Goal: Check status: Verify the current state of an ongoing process or item

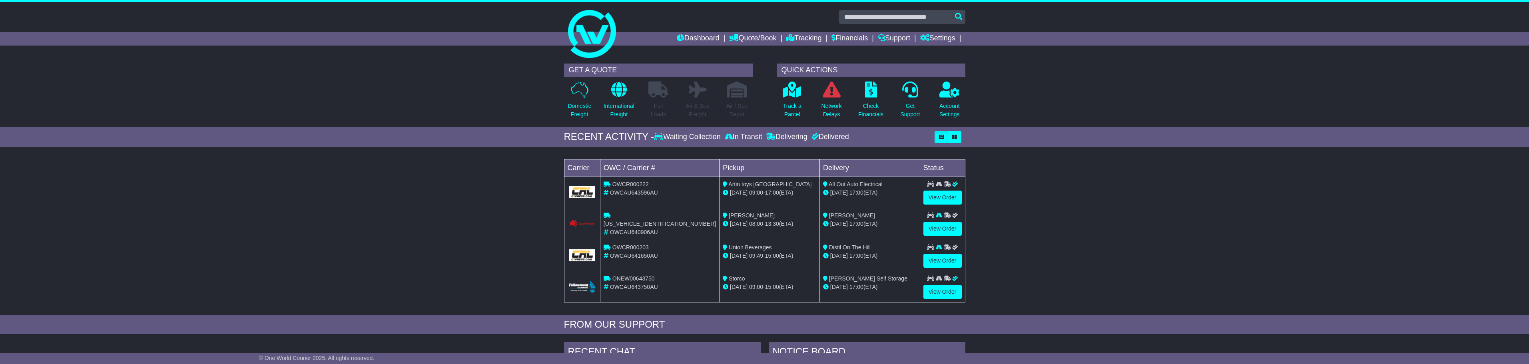
click at [474, 193] on div "Loading... No bookings found Carrier OWC / Carrier # Pickup Delivery Status OWC…" at bounding box center [764, 233] width 1529 height 164
click at [941, 195] on link "View Order" at bounding box center [942, 198] width 38 height 14
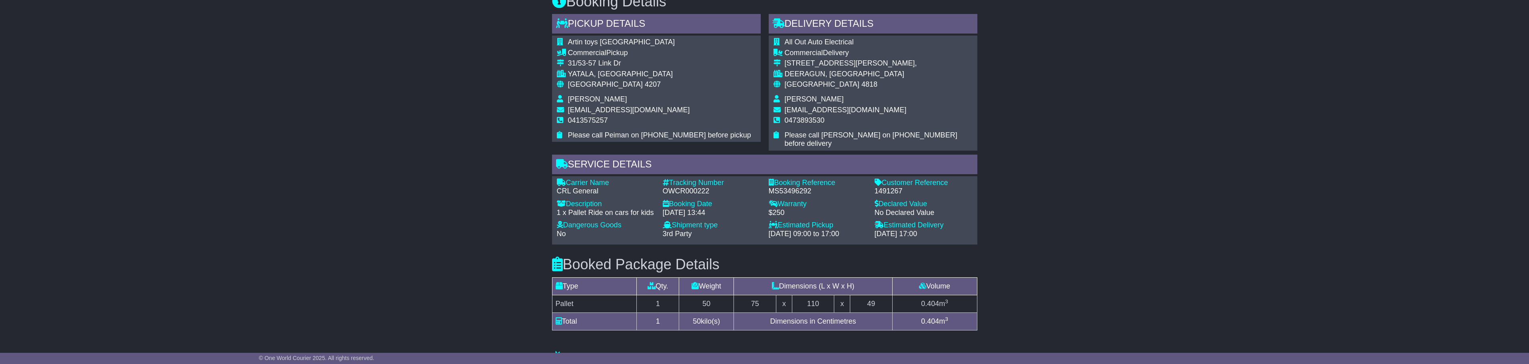
scroll to position [400, 0]
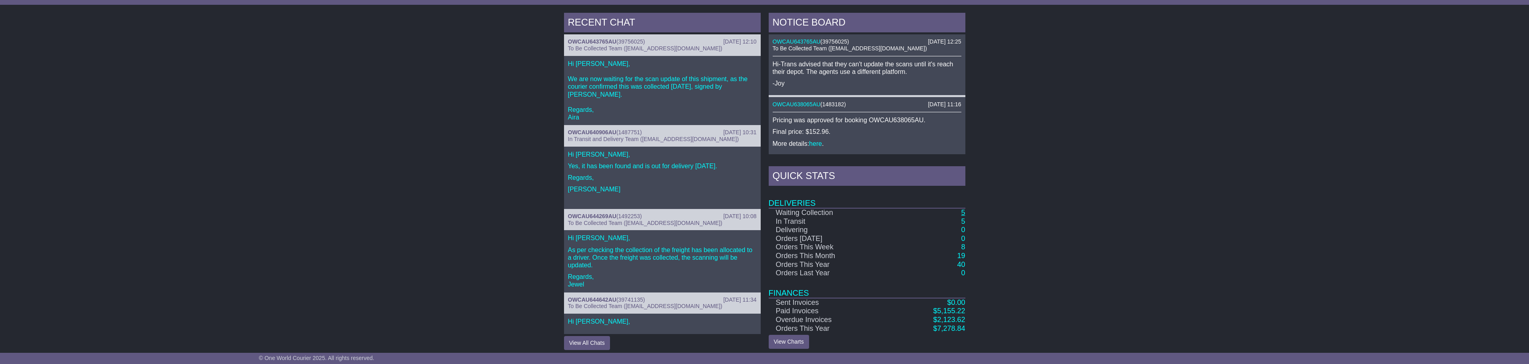
scroll to position [335, 0]
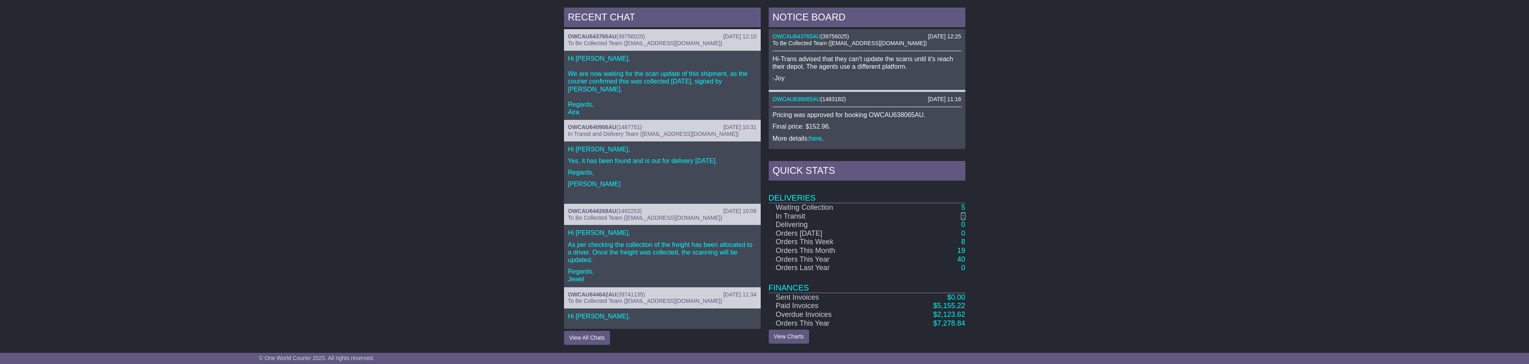
click at [963, 215] on link "5" at bounding box center [963, 216] width 4 height 8
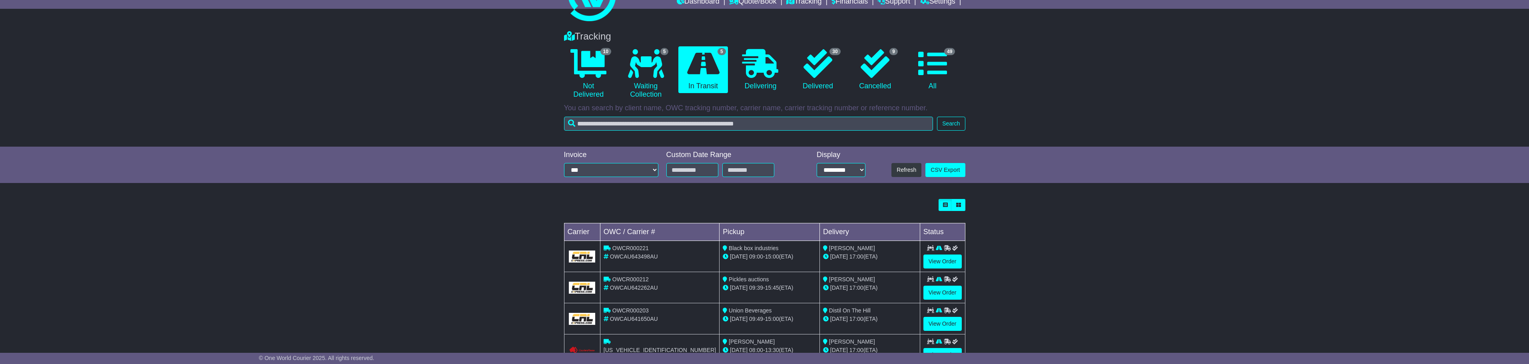
scroll to position [40, 0]
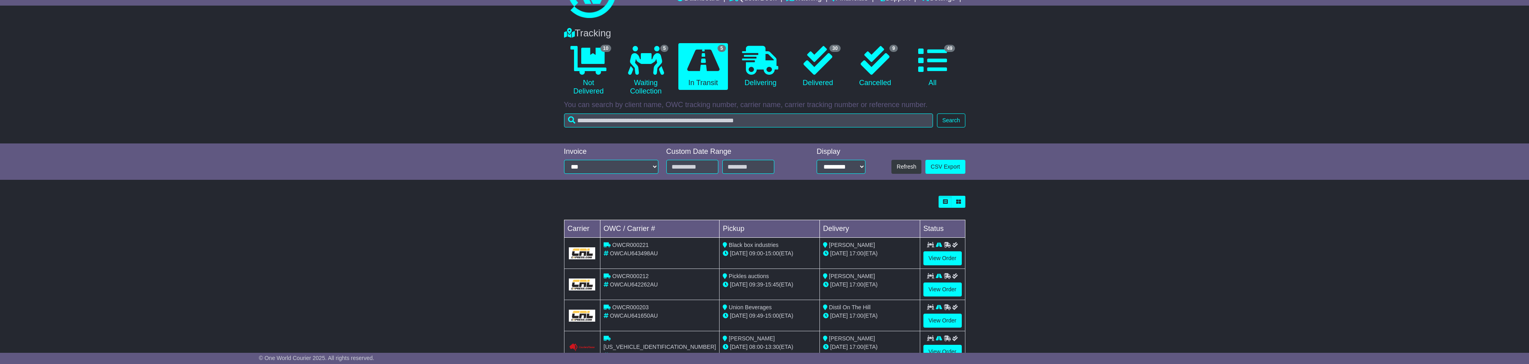
click at [939, 278] on icon at bounding box center [939, 276] width 6 height 6
click at [947, 288] on link "View Order" at bounding box center [942, 290] width 38 height 14
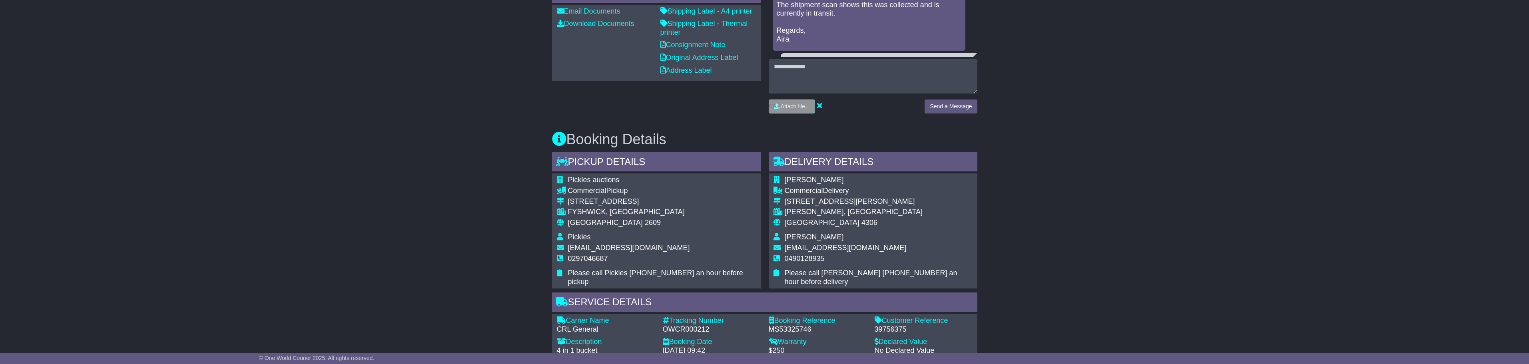
scroll to position [360, 0]
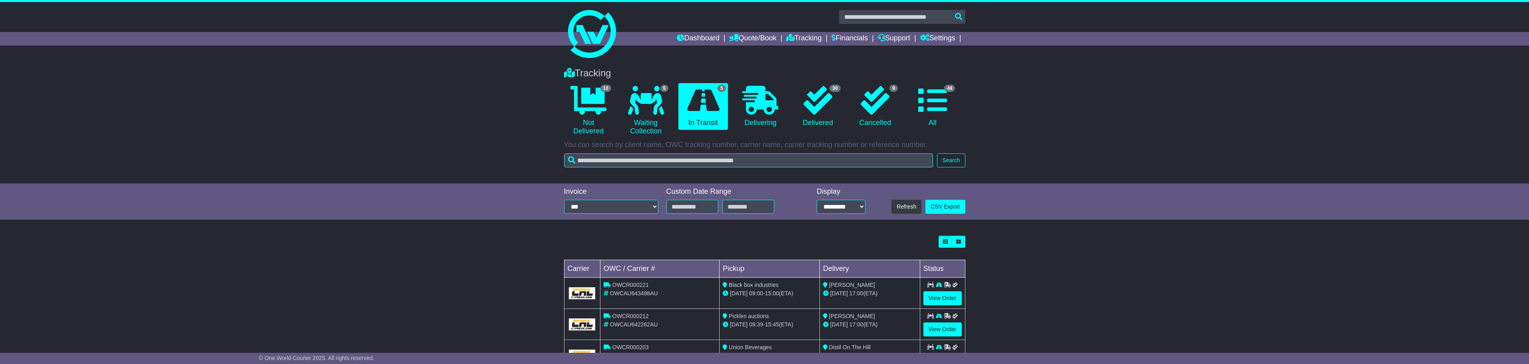
scroll to position [40, 0]
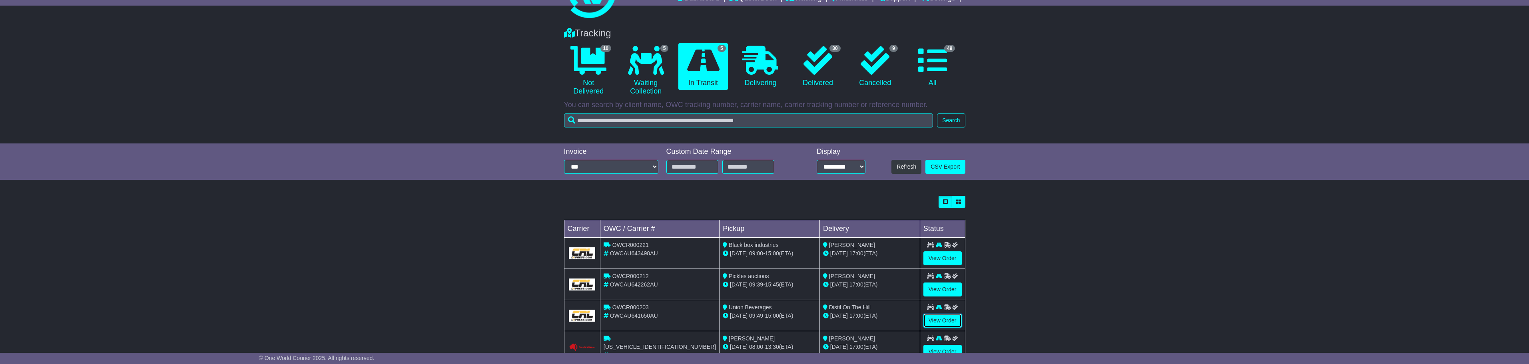
click at [945, 323] on link "View Order" at bounding box center [942, 321] width 38 height 14
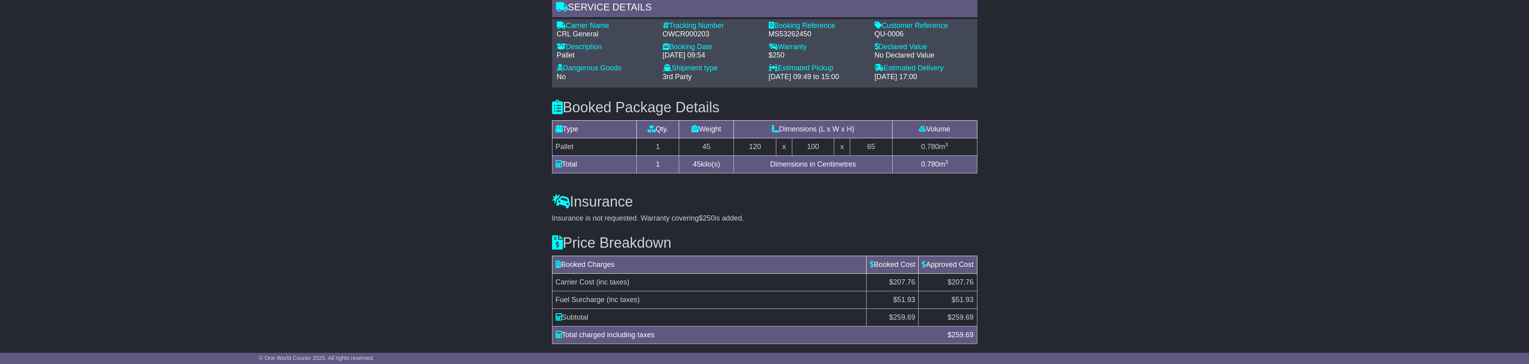
scroll to position [640, 0]
